Goal: Information Seeking & Learning: Learn about a topic

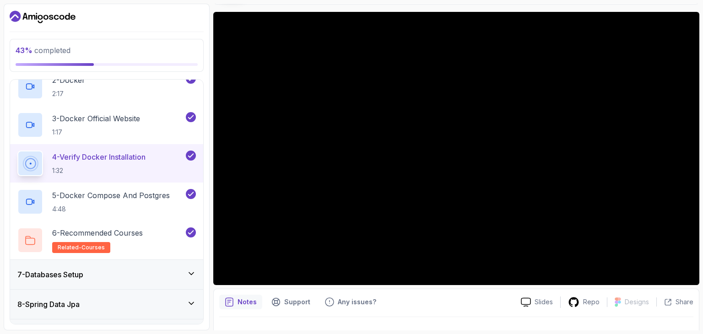
scroll to position [341, 0]
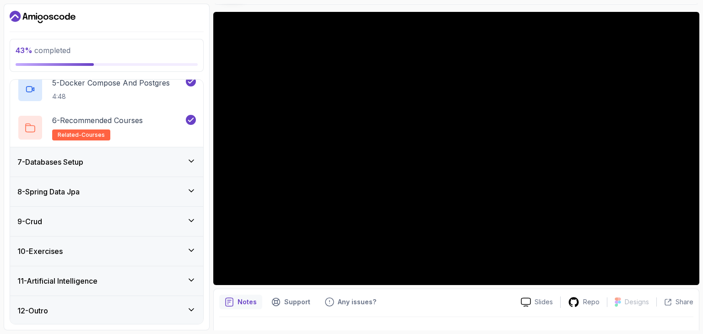
click at [121, 277] on div "11 - Artificial Intelligence" at bounding box center [106, 281] width 178 height 11
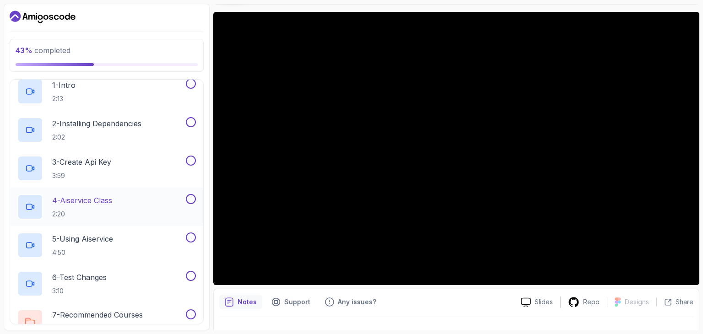
scroll to position [105, 0]
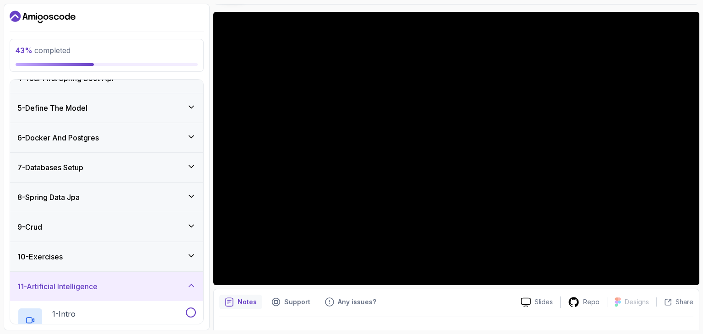
click at [188, 140] on icon at bounding box center [191, 136] width 9 height 9
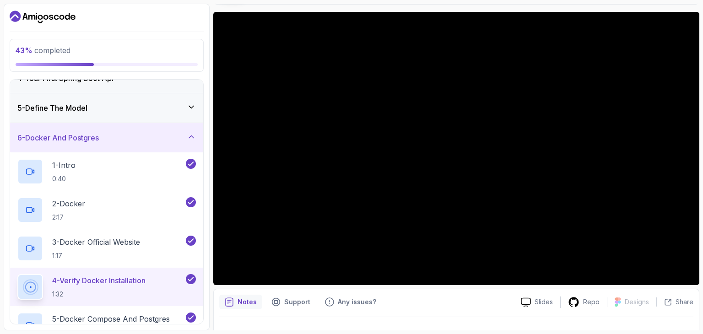
click at [188, 140] on icon at bounding box center [191, 136] width 9 height 9
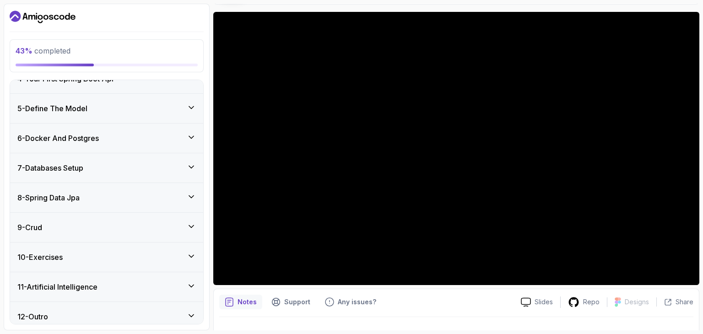
scroll to position [111, 0]
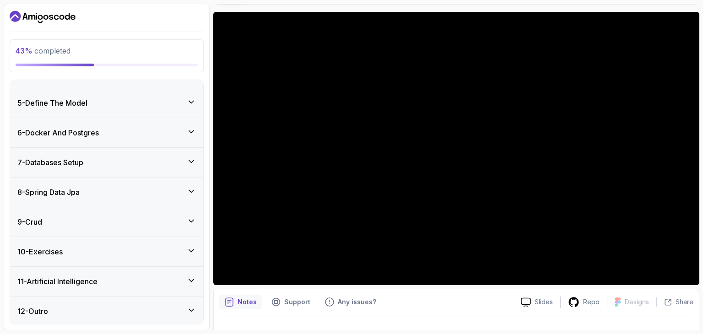
click at [190, 281] on icon at bounding box center [191, 280] width 9 height 9
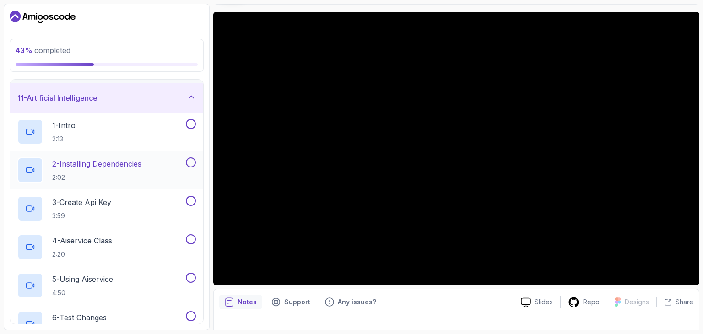
scroll to position [157, 0]
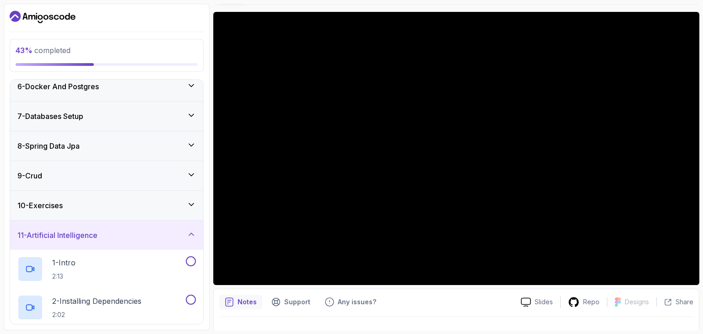
click at [97, 145] on div "8 - Spring Data Jpa" at bounding box center [106, 146] width 178 height 11
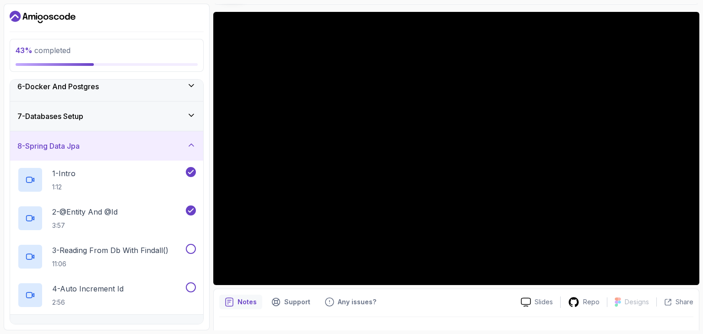
click at [97, 145] on div "8 - Spring Data Jpa" at bounding box center [106, 146] width 178 height 11
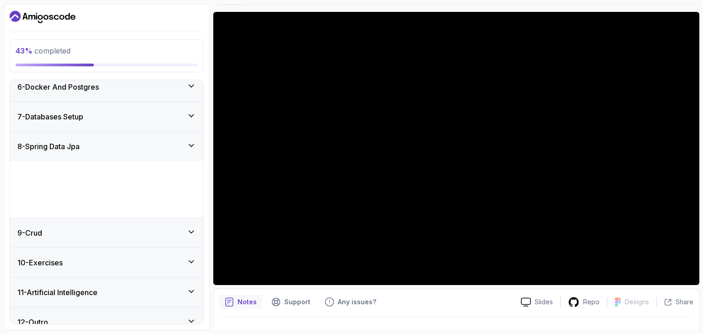
scroll to position [111, 0]
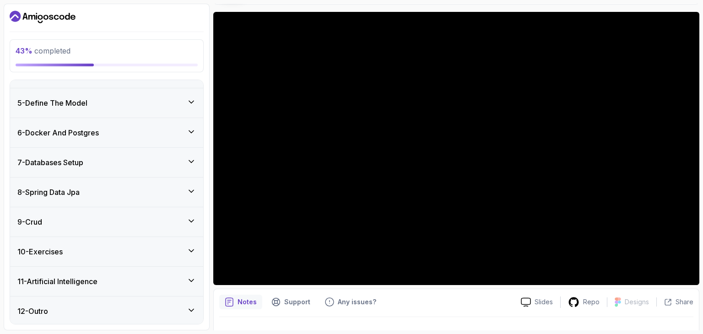
click at [77, 273] on div "11 - Artificial Intelligence" at bounding box center [106, 281] width 193 height 29
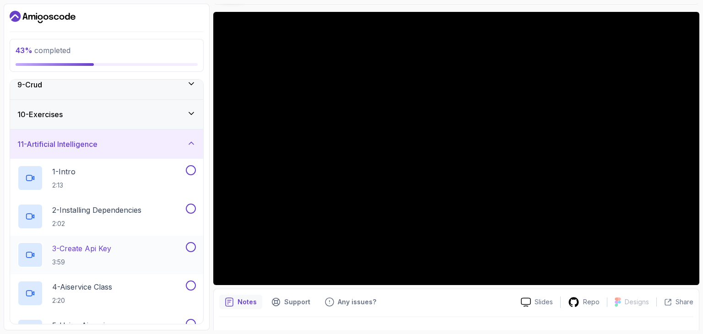
scroll to position [248, 0]
click at [67, 170] on p "1 - Intro" at bounding box center [63, 171] width 23 height 11
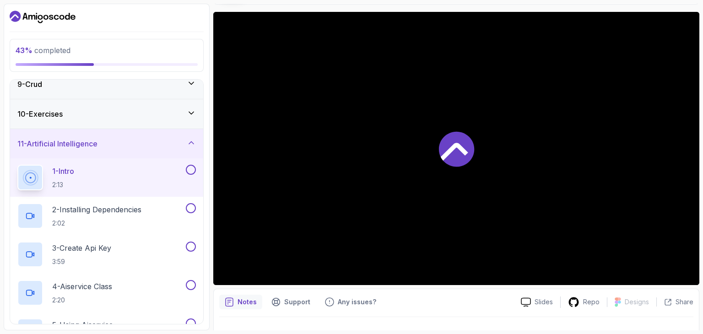
click at [466, 141] on icon at bounding box center [456, 148] width 35 height 35
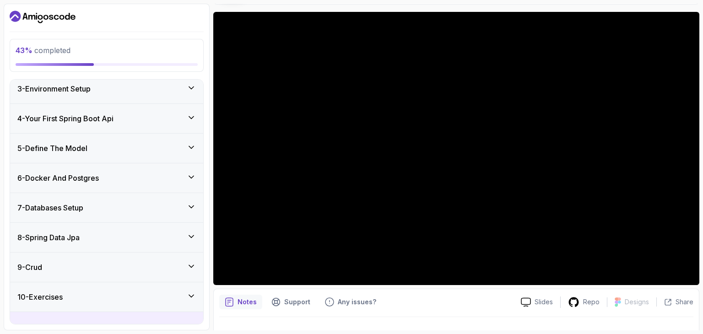
click at [162, 178] on div "6 - Docker And Postgres" at bounding box center [106, 178] width 178 height 11
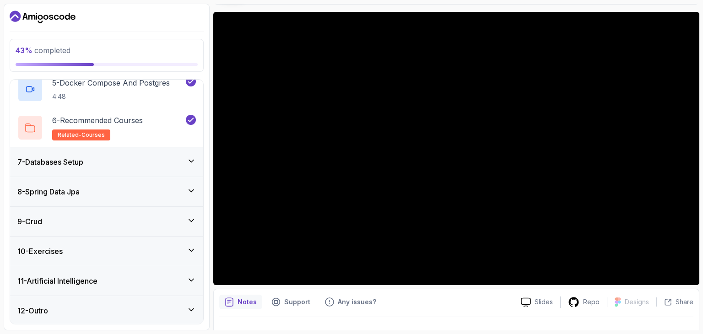
click at [161, 165] on div "7 - Databases Setup" at bounding box center [106, 162] width 178 height 11
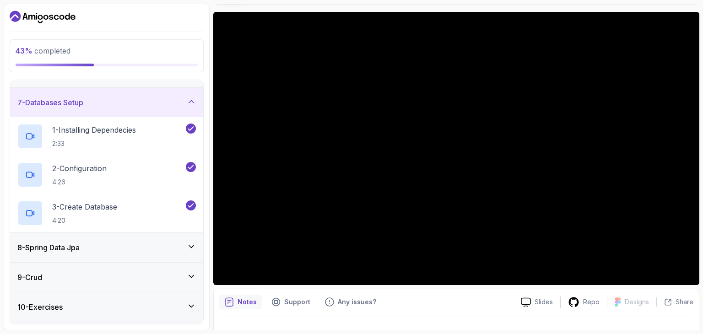
scroll to position [202, 0]
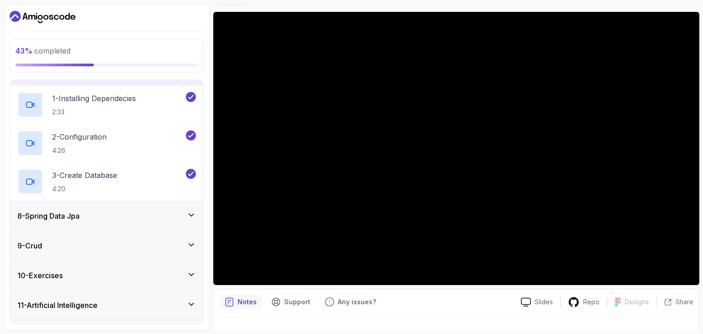
click at [175, 206] on div "8 - Spring Data Jpa" at bounding box center [106, 215] width 193 height 29
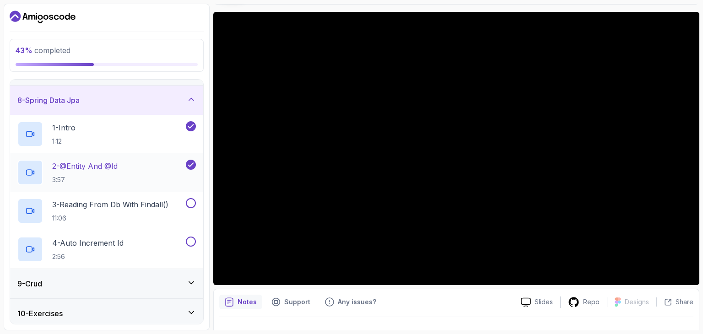
click at [116, 172] on h2 "2 - @Entity And @Id 3:57" at bounding box center [84, 173] width 65 height 24
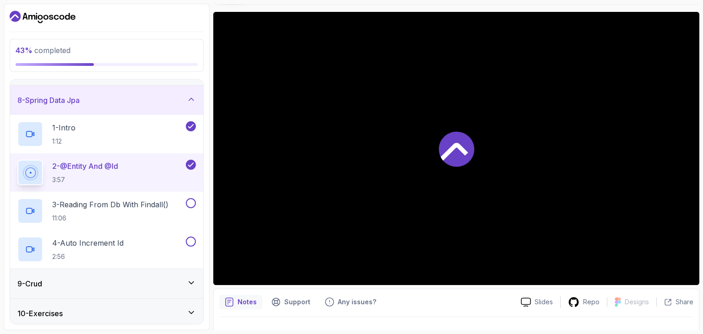
click at [461, 164] on icon at bounding box center [456, 148] width 35 height 35
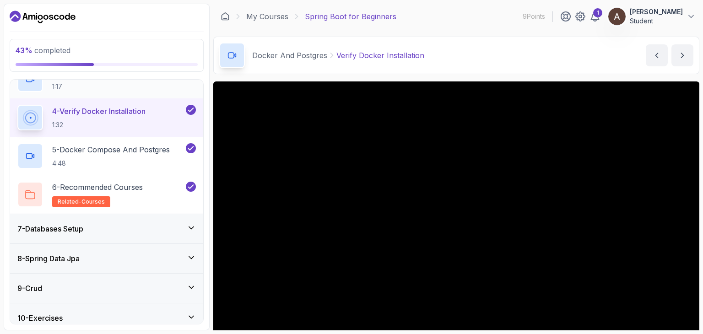
click at [99, 233] on div "7 - Databases Setup" at bounding box center [106, 228] width 193 height 29
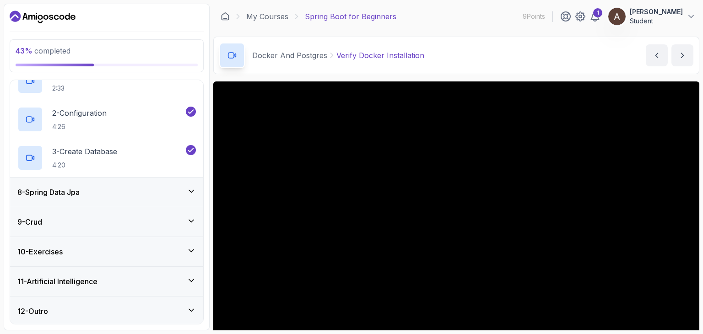
click at [150, 199] on div "8 - Spring Data Jpa" at bounding box center [106, 192] width 193 height 29
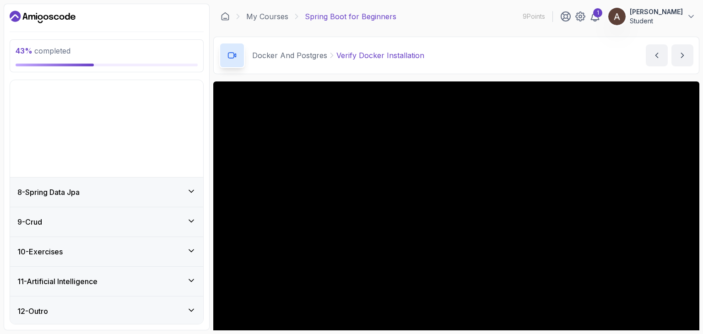
scroll to position [111, 0]
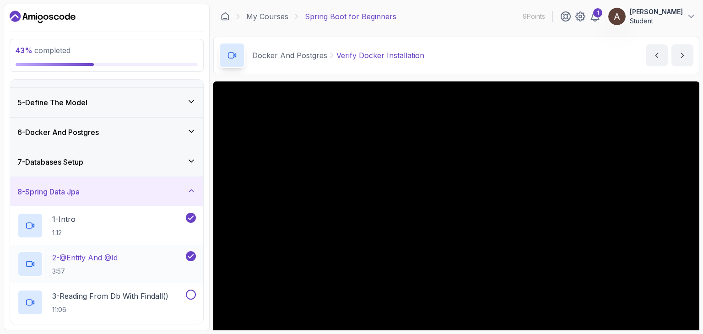
click at [139, 256] on div "2 - @Entity And @Id 3:57" at bounding box center [100, 264] width 167 height 26
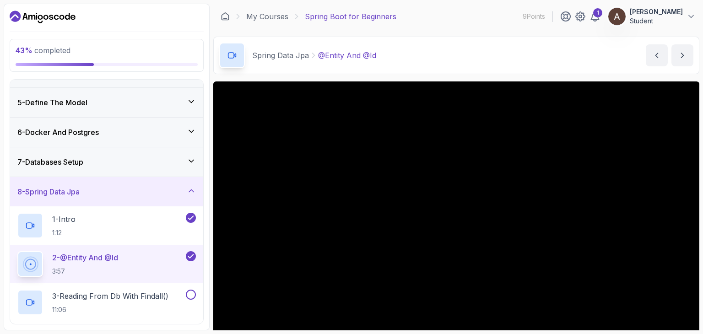
click at [193, 166] on div "7 - Databases Setup" at bounding box center [106, 162] width 178 height 11
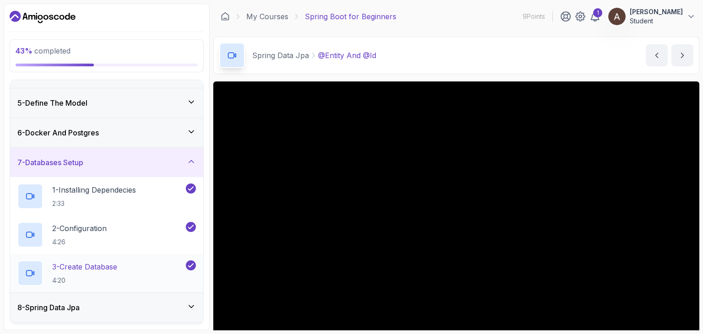
click at [104, 270] on p "3 - Create Database" at bounding box center [84, 266] width 65 height 11
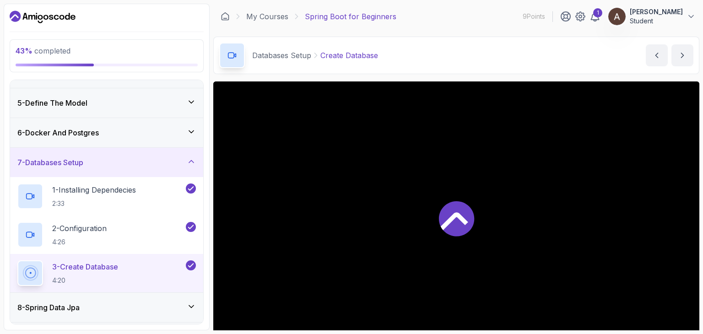
scroll to position [46, 0]
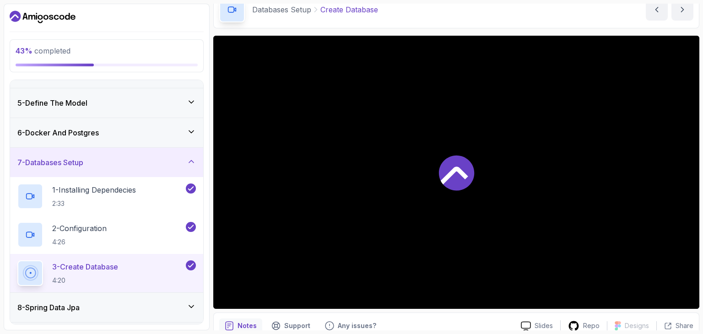
click at [467, 158] on icon at bounding box center [456, 172] width 37 height 37
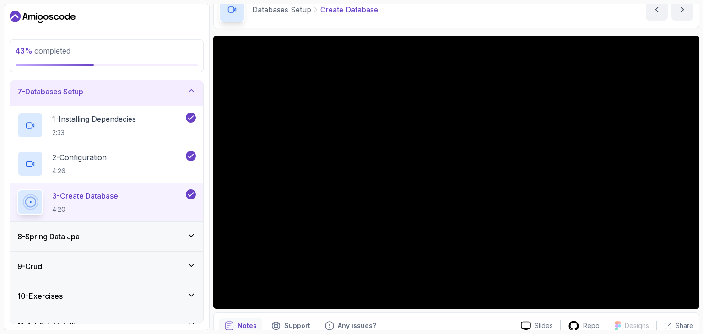
scroll to position [202, 0]
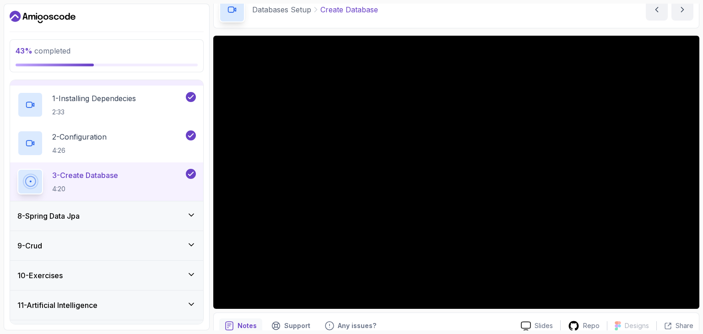
click at [73, 218] on h3 "8 - Spring Data Jpa" at bounding box center [48, 216] width 62 height 11
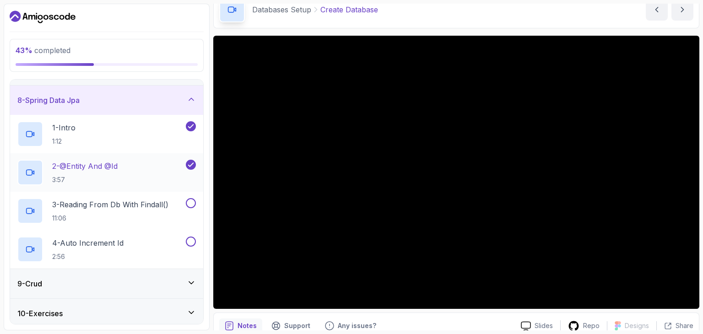
click at [104, 170] on p "2 - @Entity And @Id" at bounding box center [84, 166] width 65 height 11
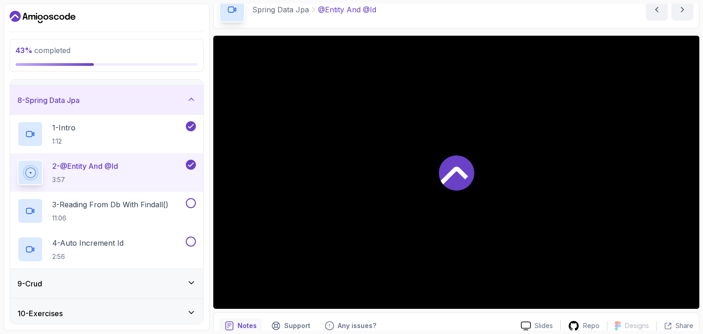
click at [497, 166] on div at bounding box center [456, 172] width 486 height 273
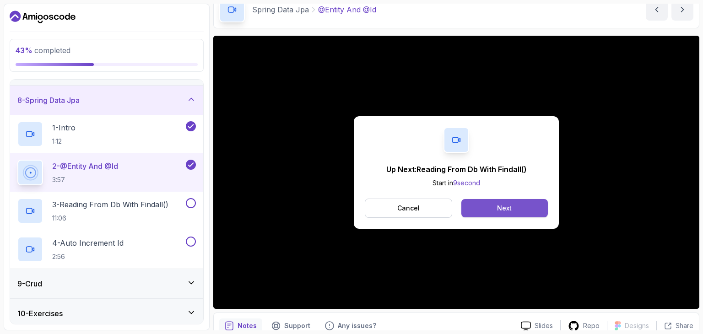
click at [507, 204] on div "Next" at bounding box center [504, 208] width 15 height 9
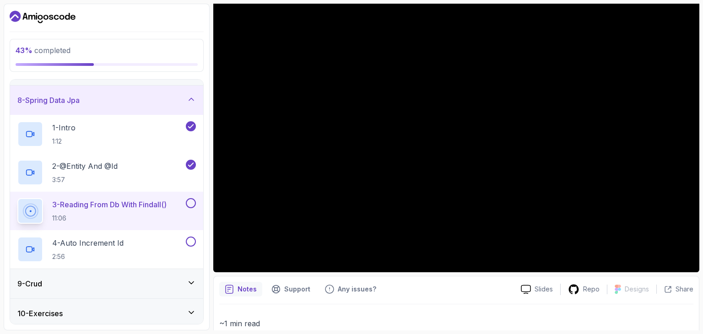
scroll to position [80, 0]
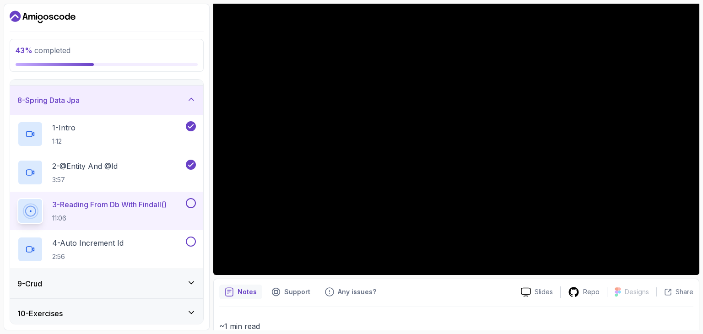
click at [542, 329] on p "~1 min read" at bounding box center [456, 326] width 474 height 13
click at [539, 330] on p "~1 min read" at bounding box center [456, 326] width 474 height 13
click at [567, 326] on p "~1 min read" at bounding box center [456, 326] width 474 height 13
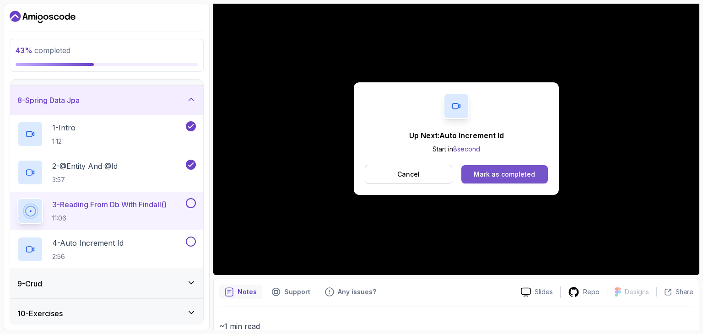
click at [507, 173] on div "Mark as completed" at bounding box center [504, 174] width 61 height 9
